Goal: Task Accomplishment & Management: Use online tool/utility

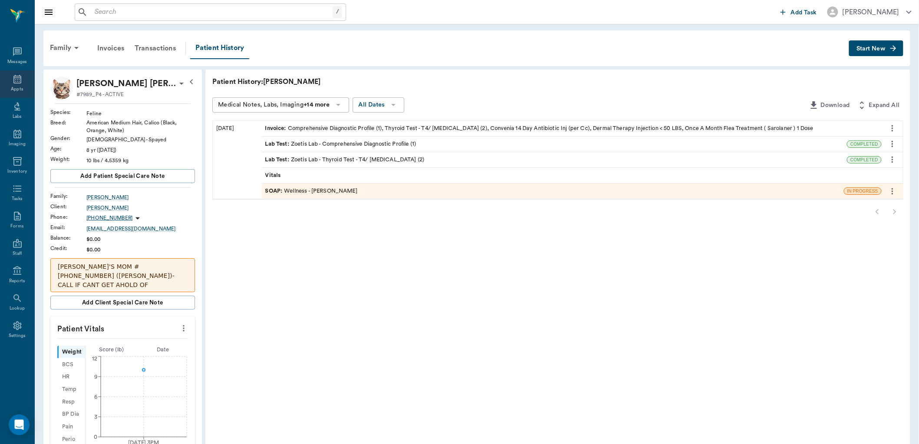
click at [15, 76] on icon at bounding box center [17, 79] width 8 height 9
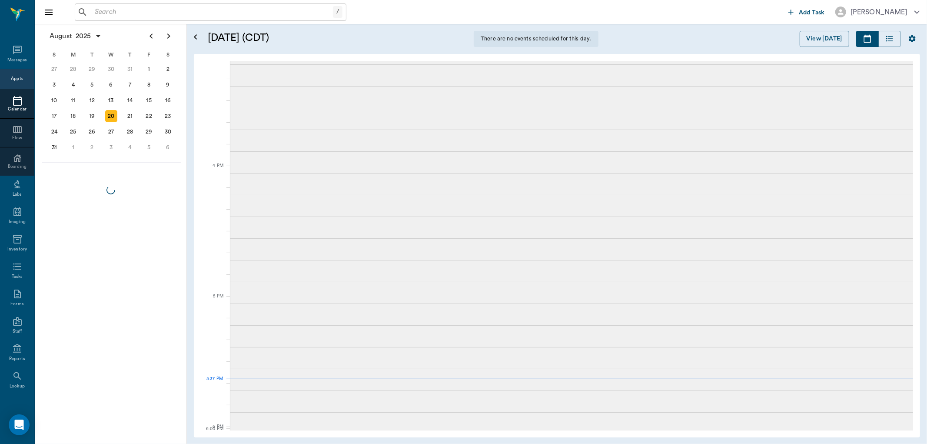
scroll to position [876, 0]
click at [165, 9] on input "text" at bounding box center [216, 12] width 251 height 12
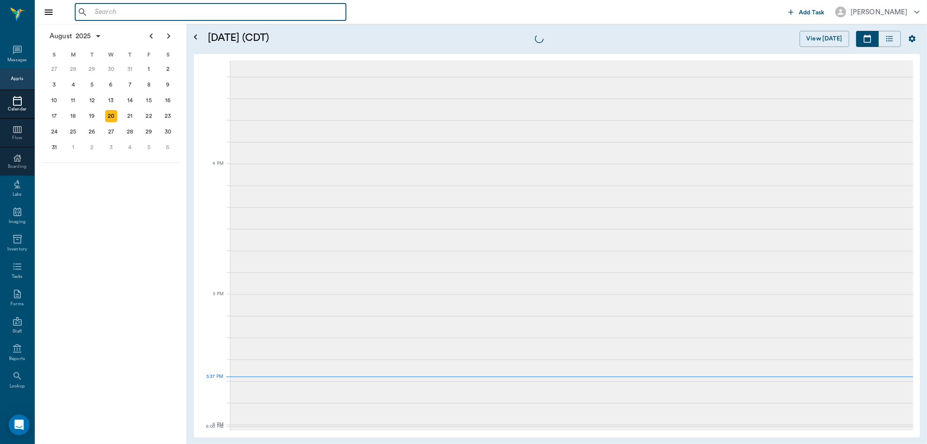
scroll to position [1174, 0]
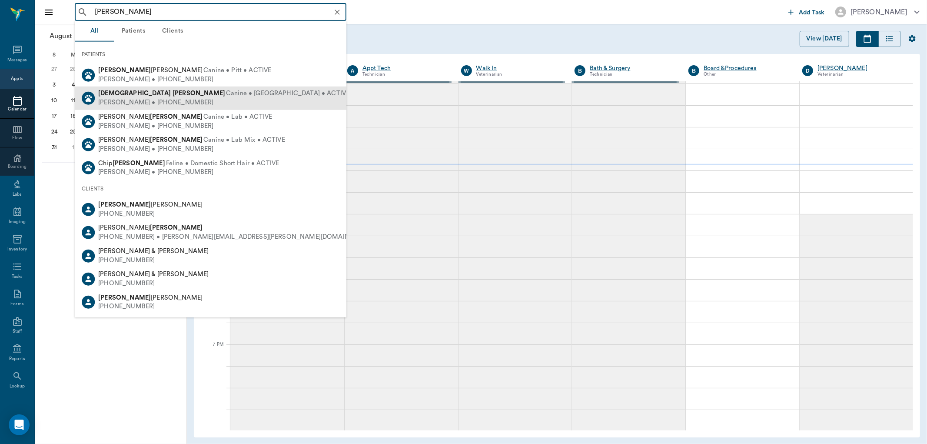
click at [169, 100] on div "[PERSON_NAME] • [PHONE_NUMBER]" at bounding box center [223, 102] width 251 height 9
type input "[PERSON_NAME]"
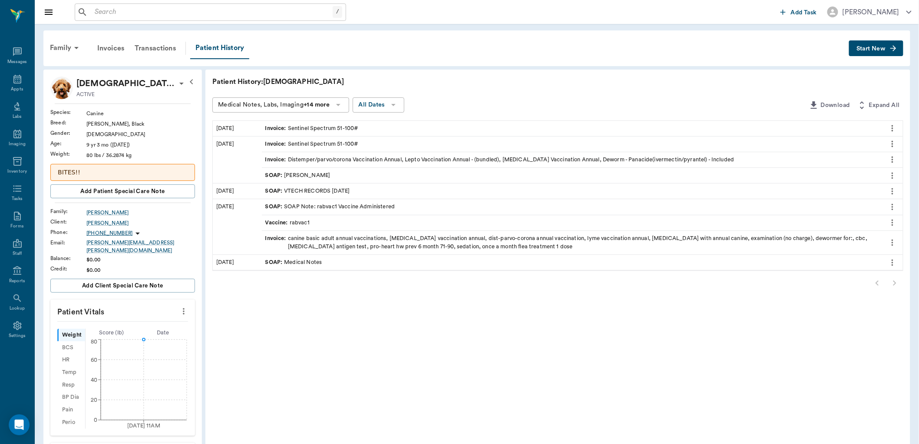
click at [876, 49] on span "Start New" at bounding box center [871, 49] width 29 height 0
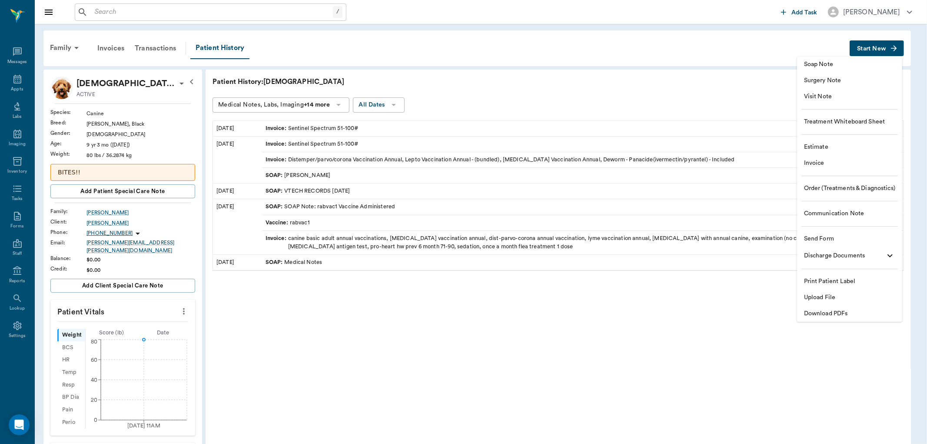
click at [830, 66] on span "Soap Note" at bounding box center [849, 64] width 91 height 9
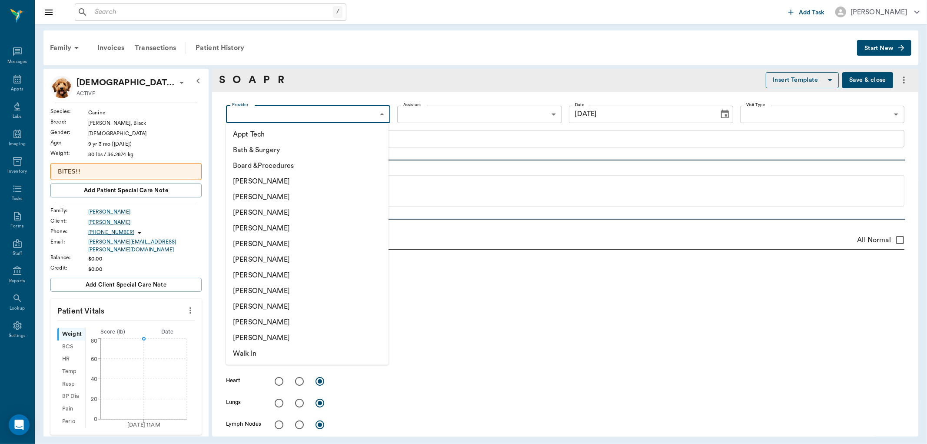
click at [379, 111] on body "/ ​ Add Task [PERSON_NAME] Nectar Messages Appts Labs Imaging Inventory Tasks F…" at bounding box center [463, 222] width 927 height 444
click at [329, 211] on li "[PERSON_NAME]" at bounding box center [307, 213] width 162 height 16
type input "63ec2f075fda476ae8351a4d"
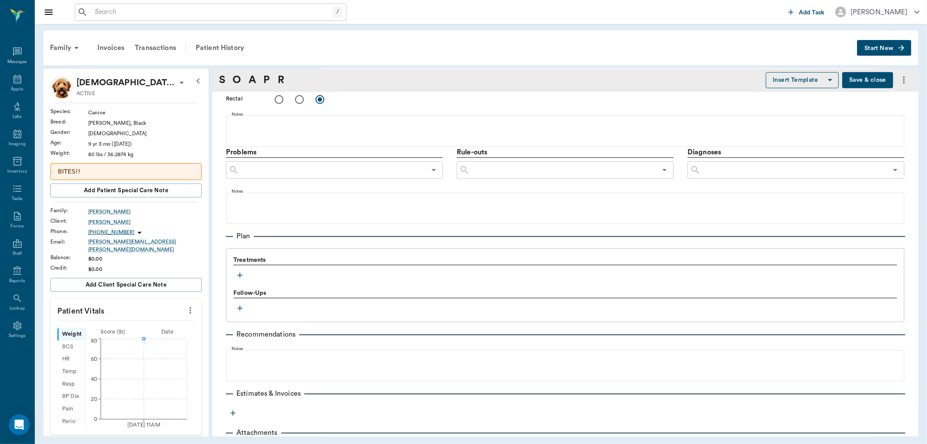
scroll to position [434, 0]
click at [240, 270] on icon "button" at bounding box center [239, 274] width 9 height 9
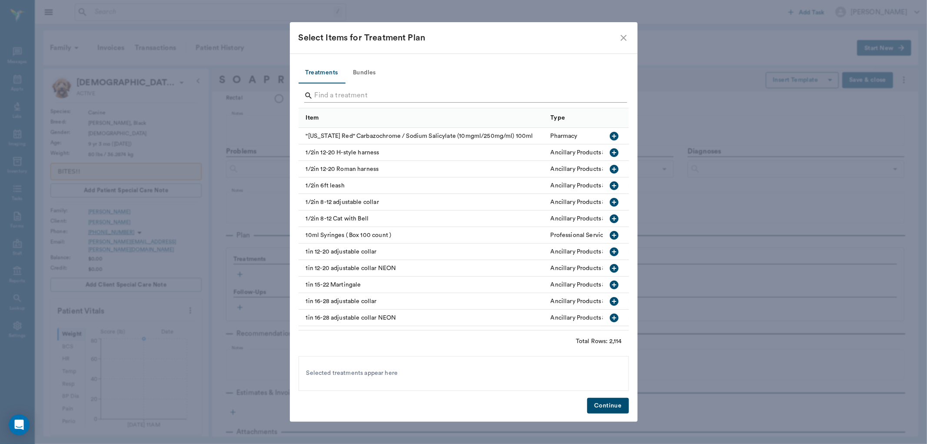
click at [351, 94] on input "Search" at bounding box center [464, 96] width 299 height 14
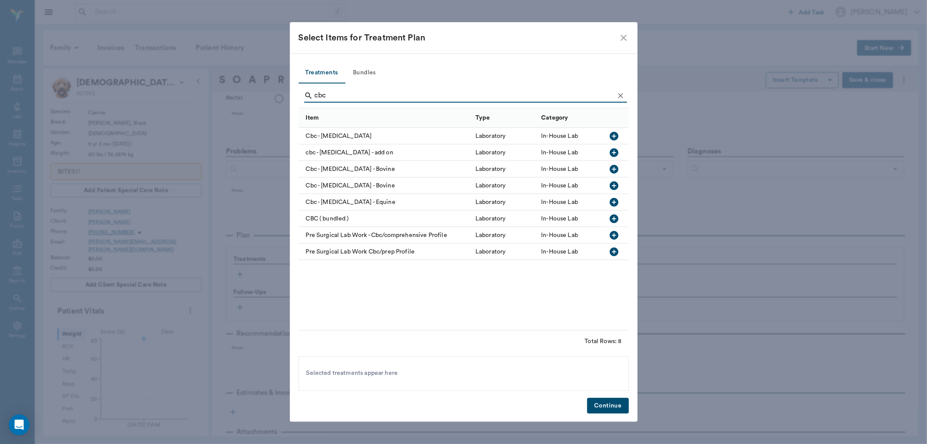
type input "cbc"
click at [612, 133] on icon "button" at bounding box center [613, 136] width 9 height 9
click at [598, 407] on button "Continue" at bounding box center [607, 405] width 41 height 16
